Goal: Task Accomplishment & Management: Manage account settings

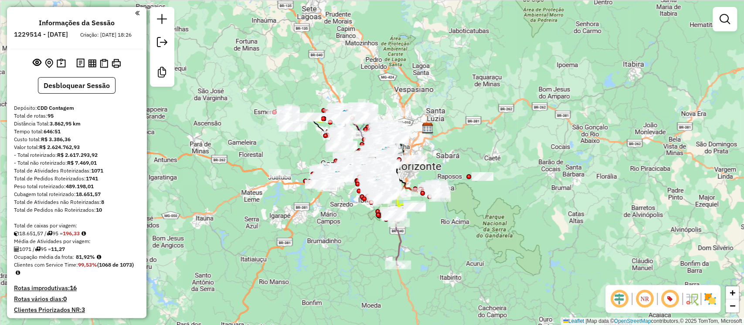
scroll to position [51, 0]
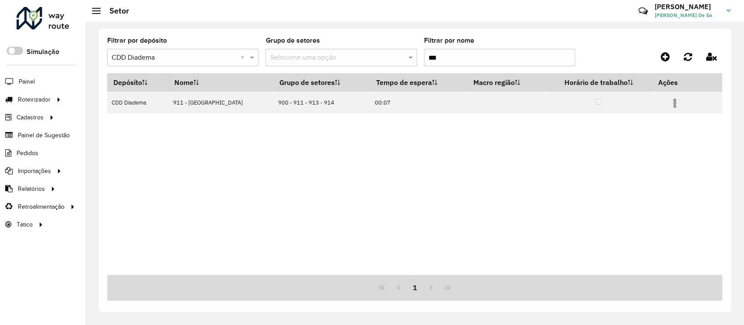
click at [688, 15] on span "[PERSON_NAME] De Sa" at bounding box center [687, 15] width 65 height 8
click at [698, 68] on link "Encerrar sessão" at bounding box center [694, 70] width 77 height 27
